Goal: Task Accomplishment & Management: Use online tool/utility

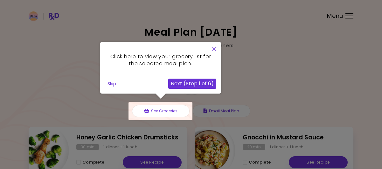
click at [218, 50] on button "Close" at bounding box center [214, 49] width 14 height 15
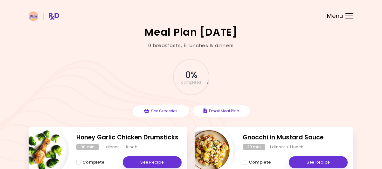
click at [351, 16] on div "Menu" at bounding box center [350, 15] width 8 height 5
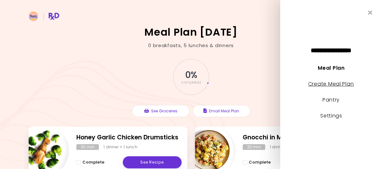
click at [325, 80] on link "Create Meal Plan" at bounding box center [331, 83] width 46 height 7
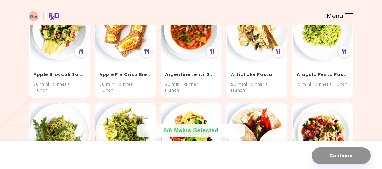
scroll to position [92, 0]
click at [329, 47] on img at bounding box center [322, 28] width 59 height 59
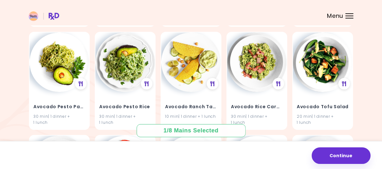
scroll to position [472, 0]
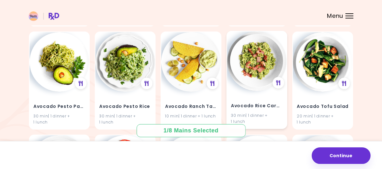
click at [240, 81] on img at bounding box center [256, 60] width 59 height 59
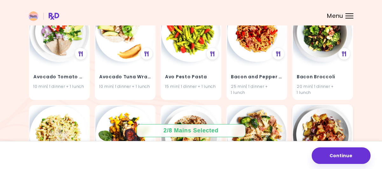
scroll to position [603, 0]
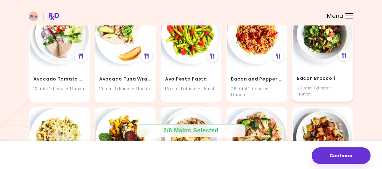
click at [312, 79] on h4 "Bacon Broccoli" at bounding box center [323, 78] width 52 height 10
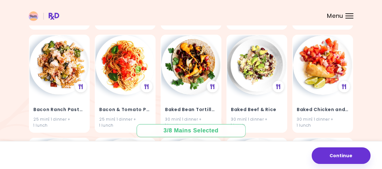
scroll to position [779, 0]
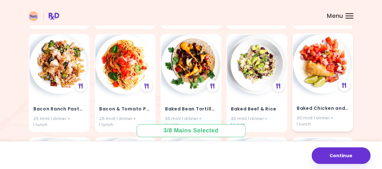
click at [312, 107] on h4 "Baked Chicken and Salsa" at bounding box center [323, 108] width 52 height 10
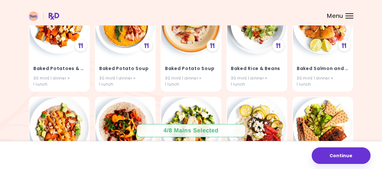
scroll to position [1026, 0]
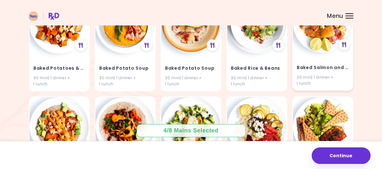
click at [318, 63] on h4 "Baked Salmon and Salsa" at bounding box center [323, 68] width 52 height 10
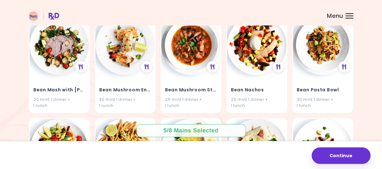
scroll to position [1624, 0]
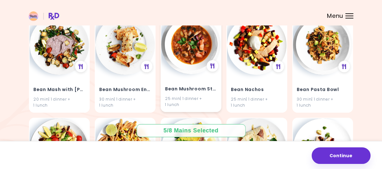
click at [190, 68] on img at bounding box center [190, 44] width 59 height 59
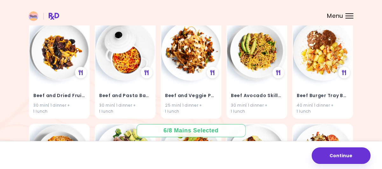
scroll to position [2133, 0]
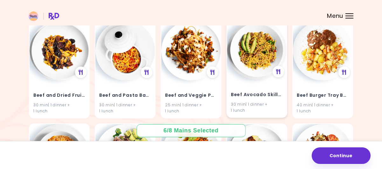
click at [260, 83] on div "Beef Avocado Skillet 30 min | 1 dinner + 1 lunch" at bounding box center [256, 98] width 59 height 37
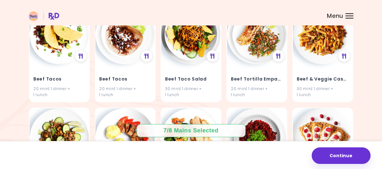
scroll to position [2871, 0]
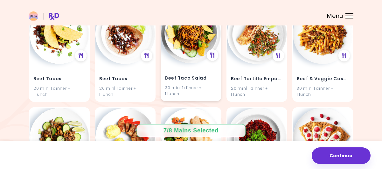
click at [192, 72] on div "Beef Taco Salad 30 min | 1 dinner + 1 lunch" at bounding box center [190, 82] width 59 height 37
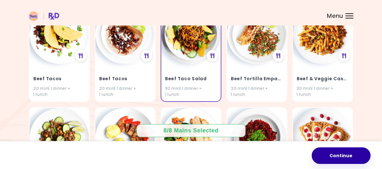
click at [333, 160] on button "Continue" at bounding box center [341, 155] width 59 height 17
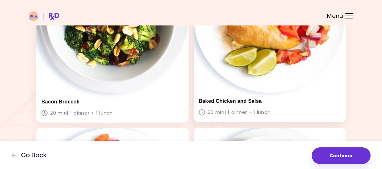
scroll to position [374, 0]
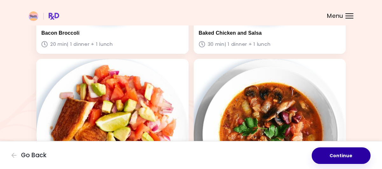
click at [340, 156] on button "Continue" at bounding box center [341, 155] width 59 height 17
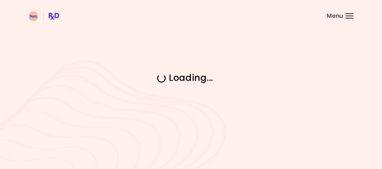
scroll to position [0, 0]
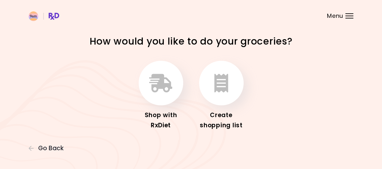
scroll to position [8, 0]
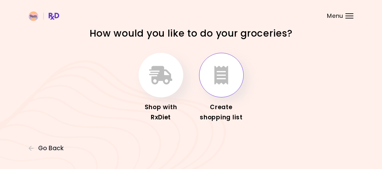
click at [218, 82] on icon "button" at bounding box center [221, 75] width 14 height 18
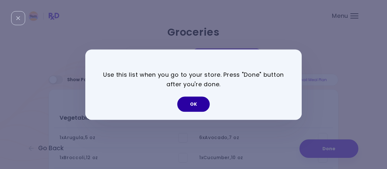
click at [190, 105] on button "OK" at bounding box center [193, 103] width 32 height 15
